Goal: Check status: Check status

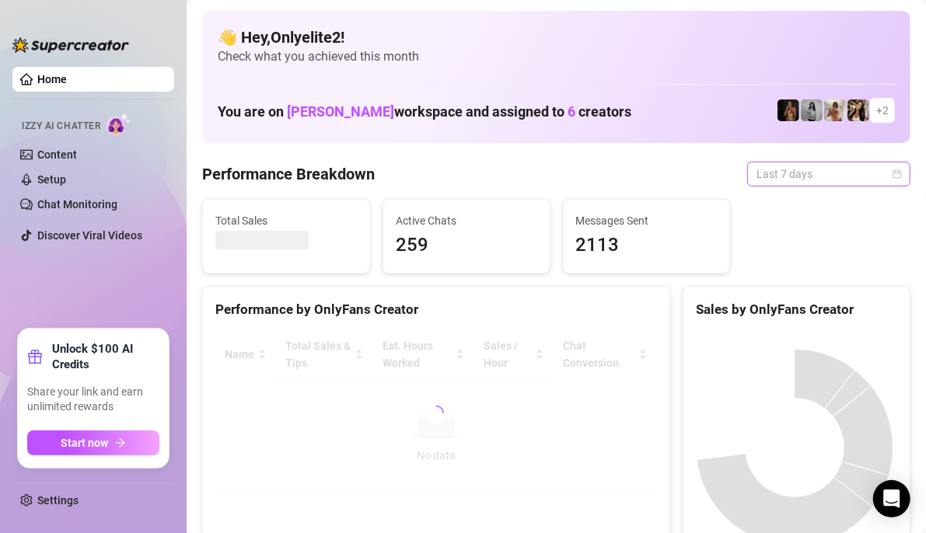
click at [890, 176] on div "Last 7 days" at bounding box center [828, 174] width 163 height 25
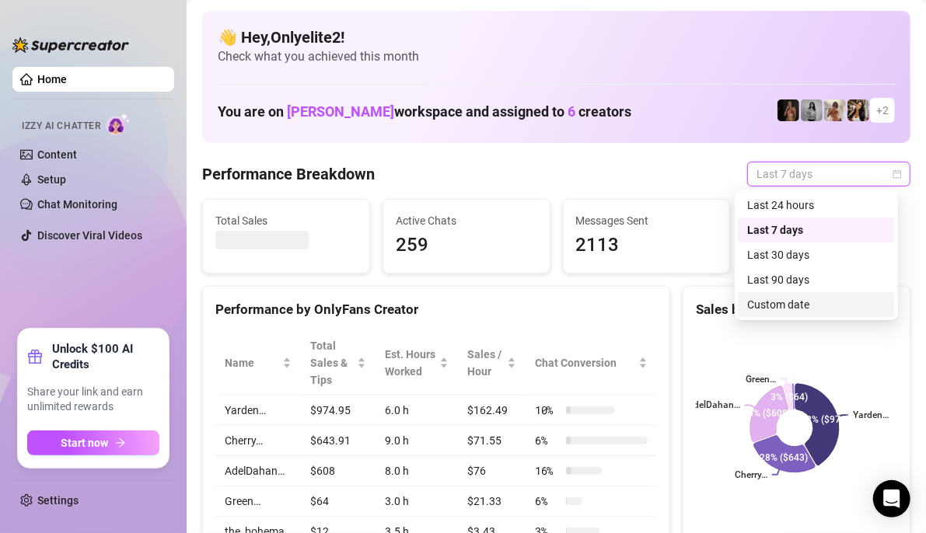
click at [802, 298] on div "Custom date" at bounding box center [816, 304] width 138 height 17
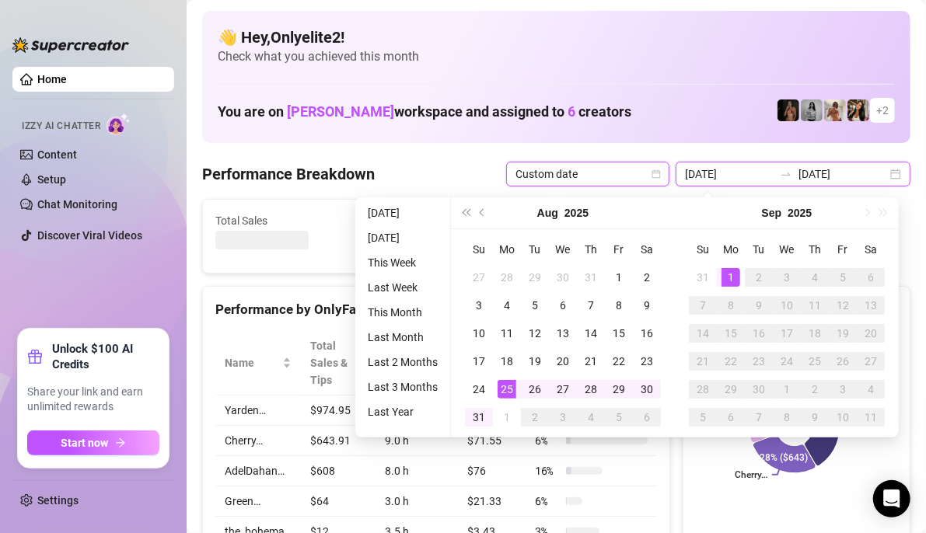
click at [726, 168] on input "[DATE]" at bounding box center [729, 174] width 89 height 17
click at [724, 180] on input "[DATE]" at bounding box center [729, 174] width 89 height 17
type input "[DATE]"
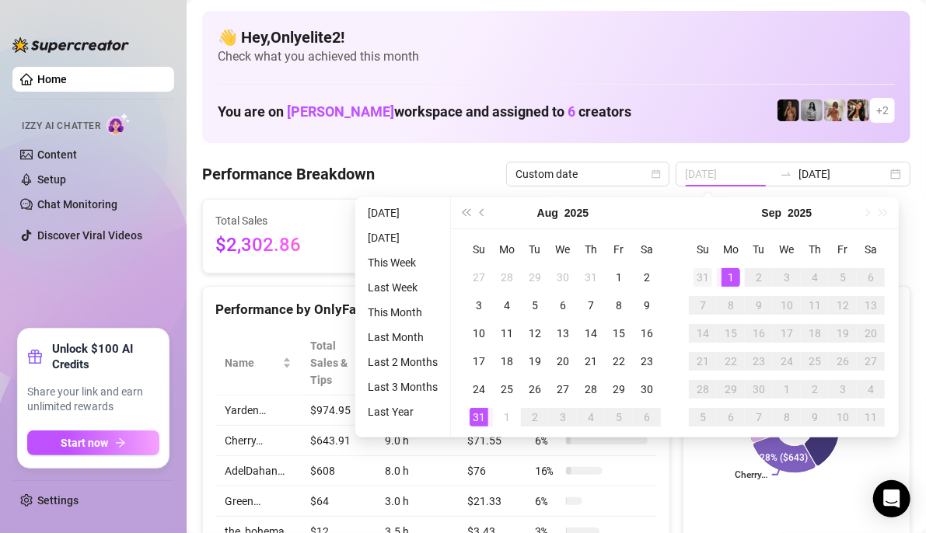
click at [704, 274] on div "31" at bounding box center [702, 277] width 19 height 19
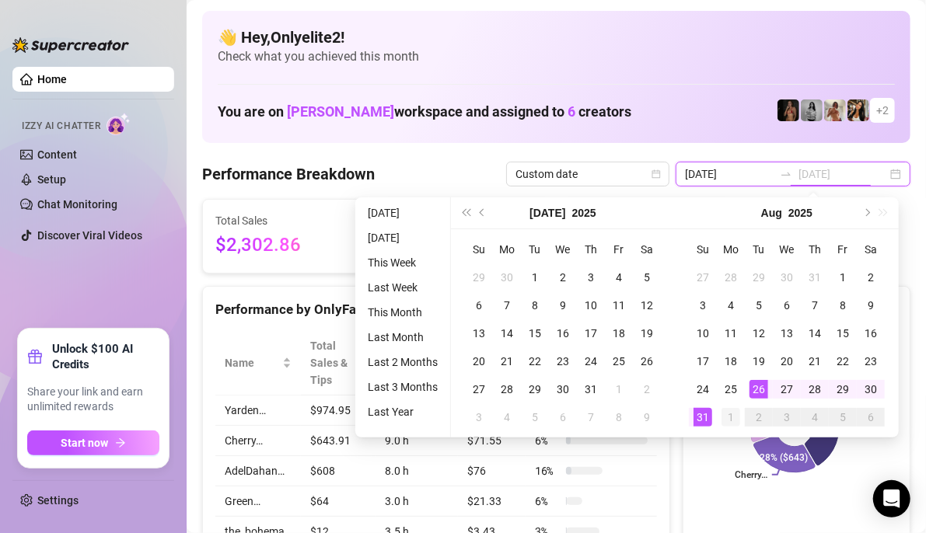
type input "[DATE]"
click at [722, 425] on div "1" at bounding box center [730, 417] width 19 height 19
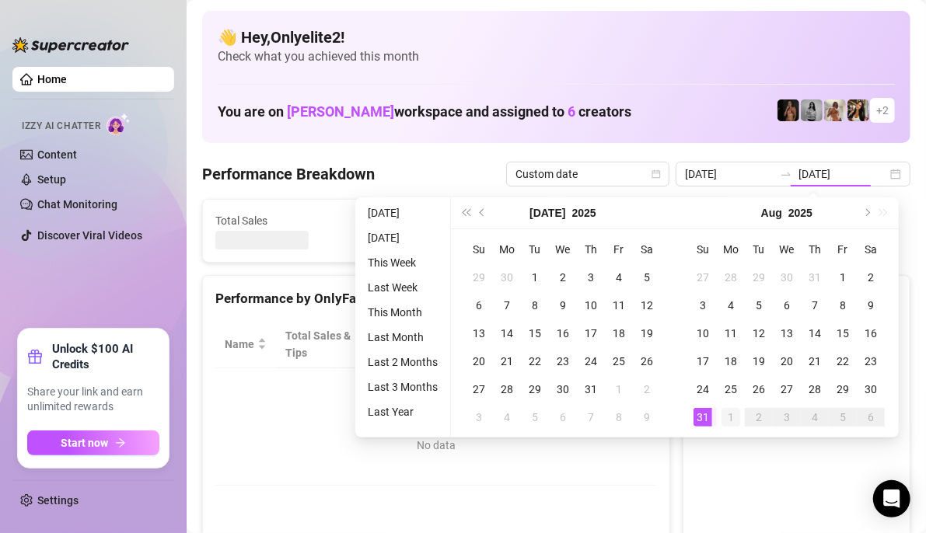
type input "[DATE]"
